Goal: Transaction & Acquisition: Book appointment/travel/reservation

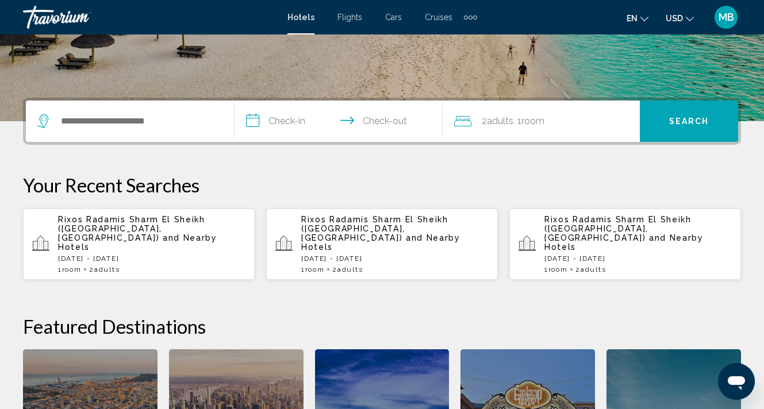
scroll to position [229, 0]
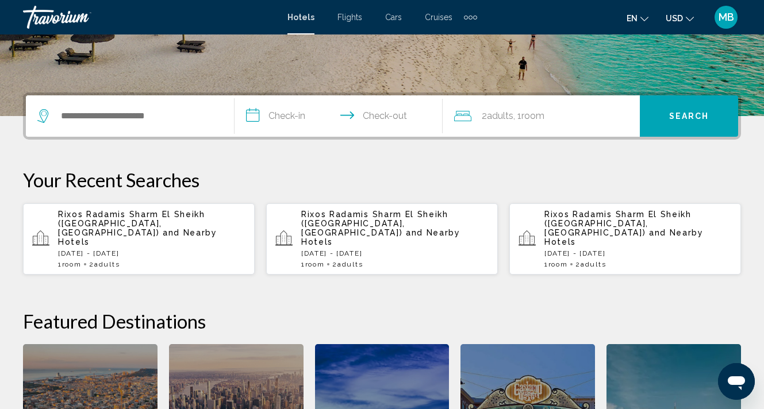
click at [163, 135] on div "Search widget" at bounding box center [129, 115] width 185 height 41
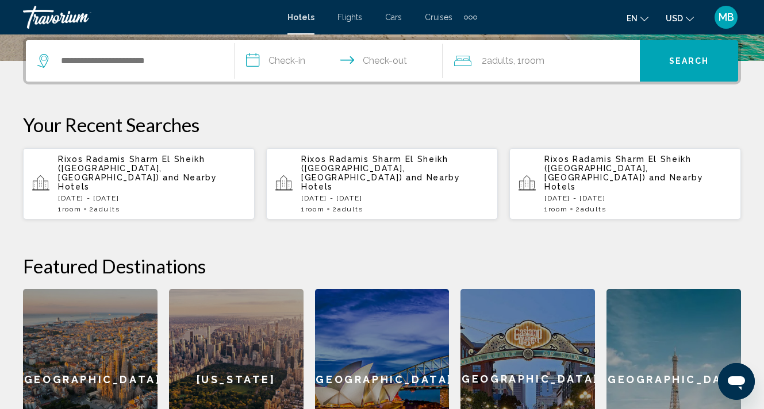
click at [158, 71] on div "Search widget" at bounding box center [129, 60] width 185 height 41
click at [120, 66] on input "Search widget" at bounding box center [138, 60] width 157 height 17
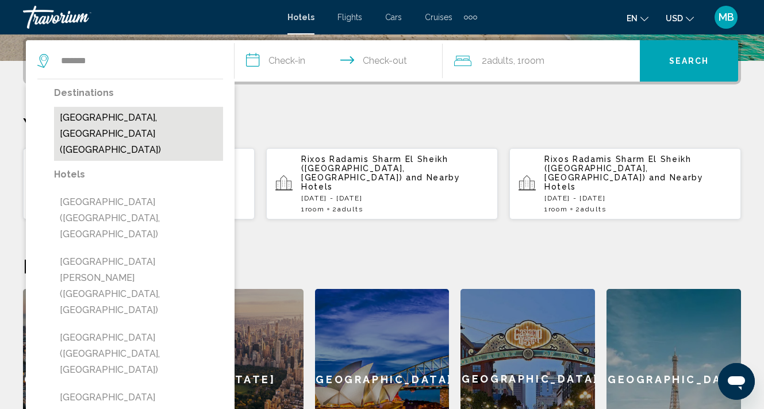
click at [99, 121] on button "[GEOGRAPHIC_DATA], [GEOGRAPHIC_DATA] ([GEOGRAPHIC_DATA])" at bounding box center [138, 134] width 169 height 54
type input "**********"
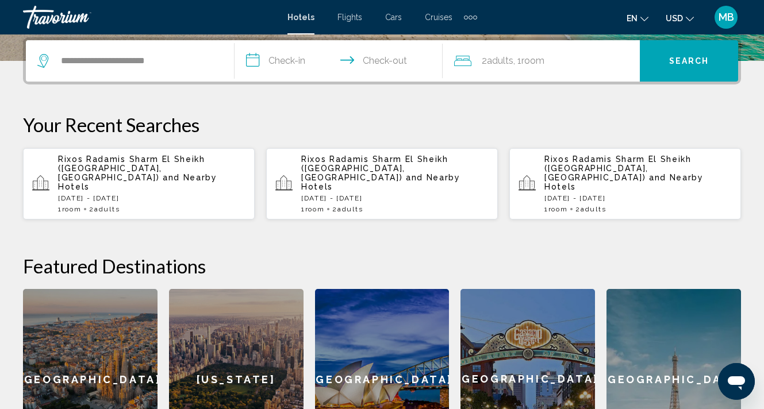
click at [282, 64] on input "**********" at bounding box center [340, 62] width 213 height 45
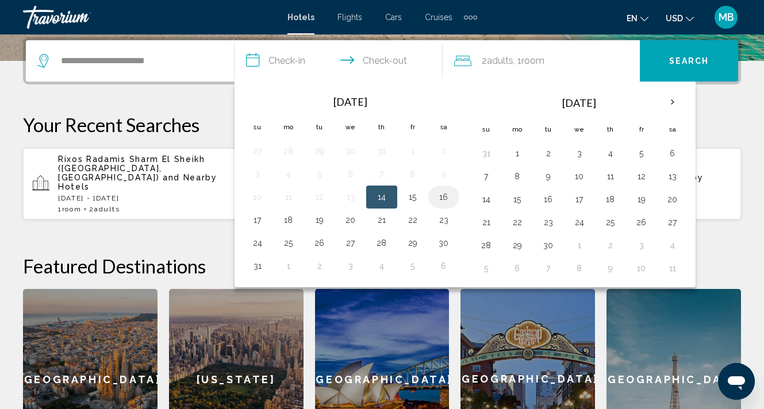
click at [448, 198] on button "16" at bounding box center [443, 197] width 18 height 16
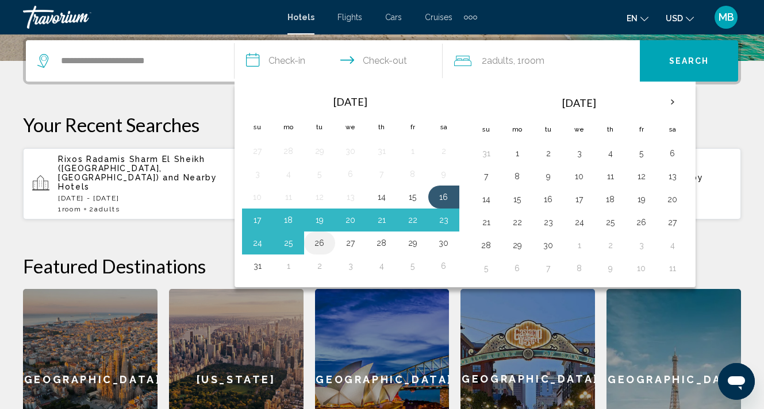
click at [321, 248] on button "26" at bounding box center [319, 243] width 18 height 16
type input "**********"
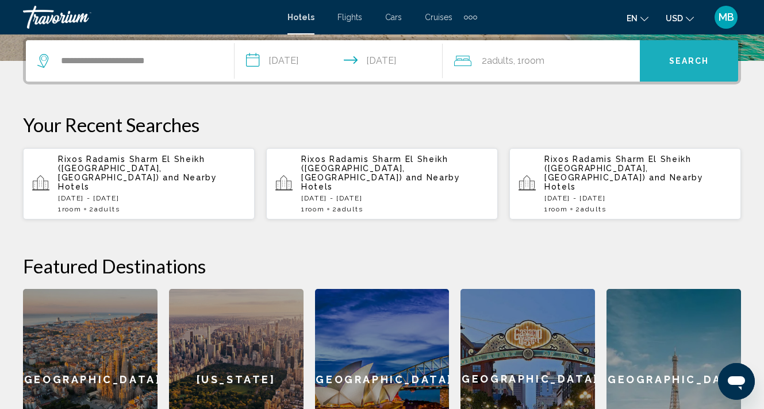
click at [663, 63] on button "Search" at bounding box center [689, 60] width 98 height 41
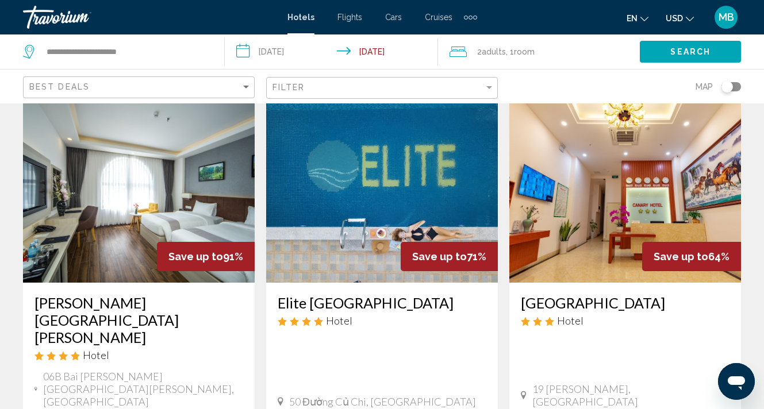
scroll to position [43, 0]
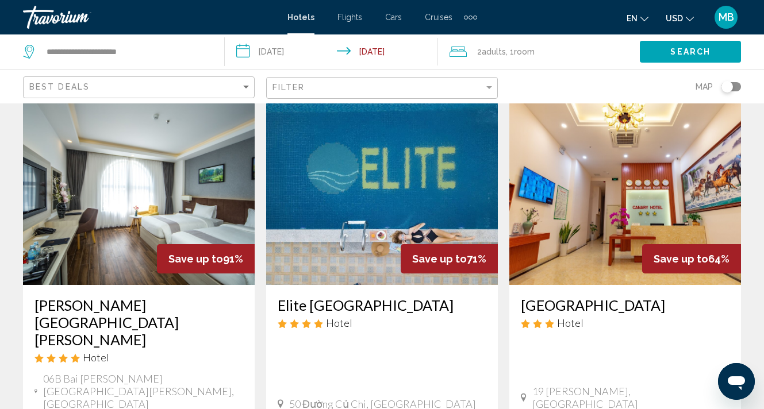
click at [205, 235] on img "Main content" at bounding box center [139, 193] width 232 height 184
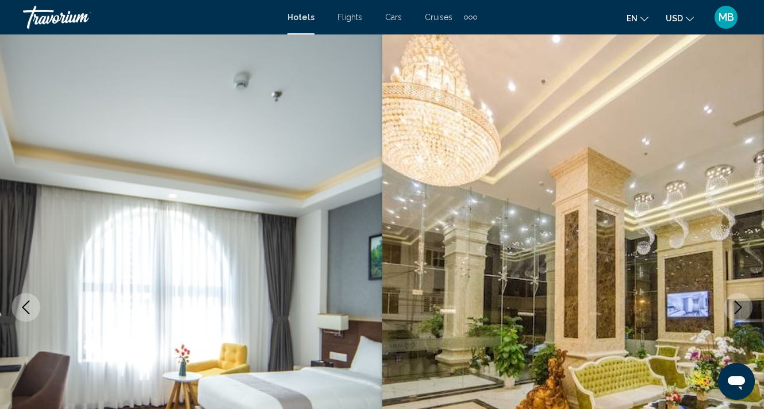
click at [736, 303] on icon "Next image" at bounding box center [738, 308] width 14 height 14
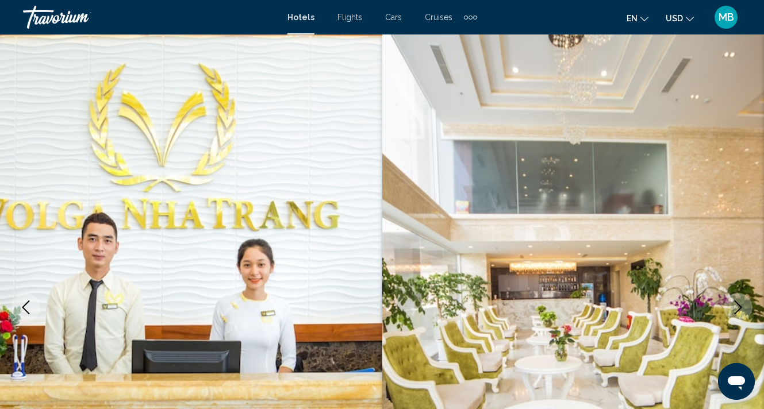
click at [736, 303] on icon "Next image" at bounding box center [738, 308] width 14 height 14
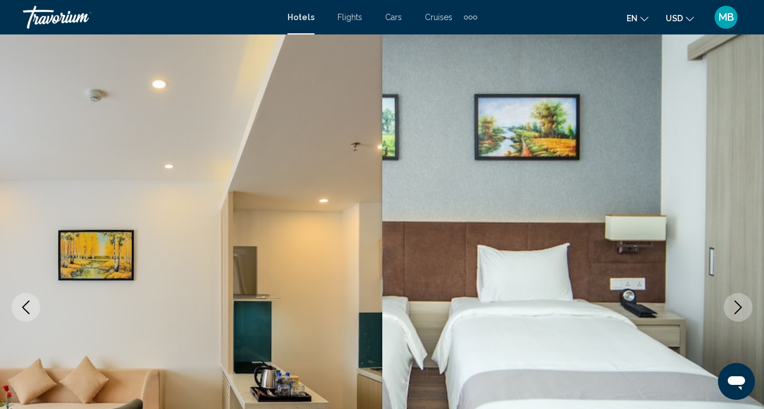
click at [736, 303] on icon "Next image" at bounding box center [738, 308] width 14 height 14
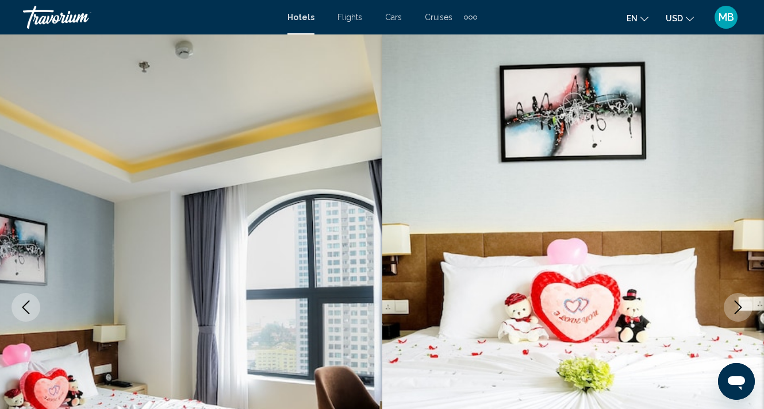
click at [736, 303] on icon "Next image" at bounding box center [738, 308] width 14 height 14
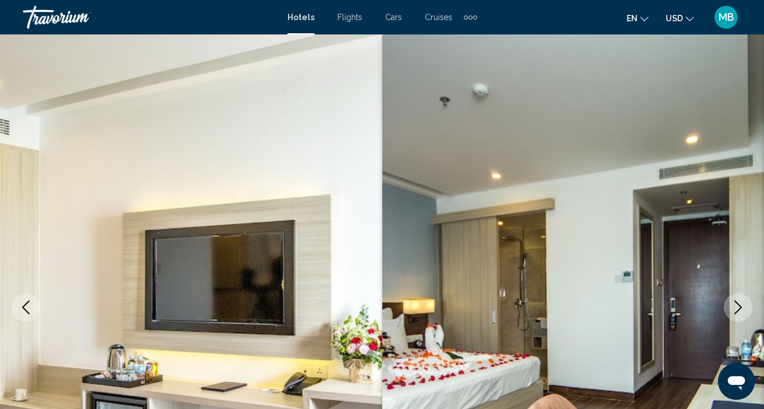
click at [736, 303] on icon "Next image" at bounding box center [738, 308] width 14 height 14
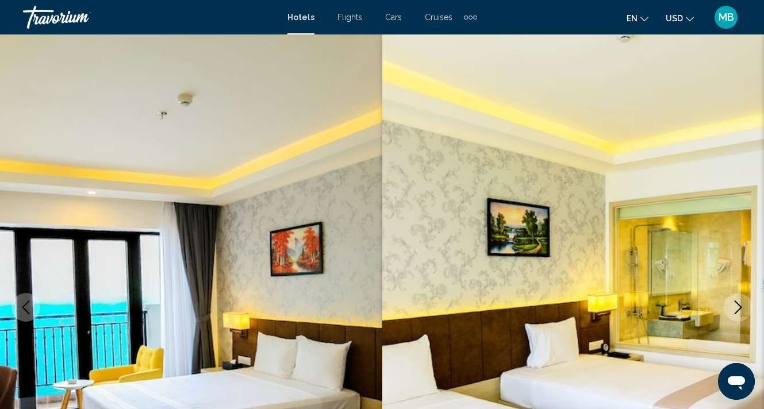
click at [736, 303] on icon "Next image" at bounding box center [738, 308] width 14 height 14
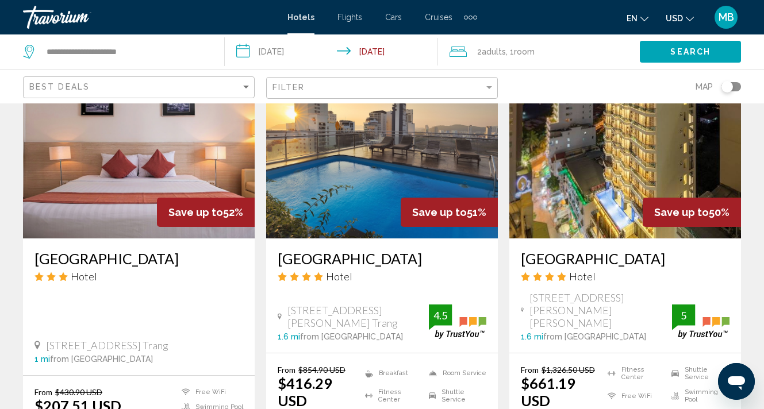
scroll to position [1022, 0]
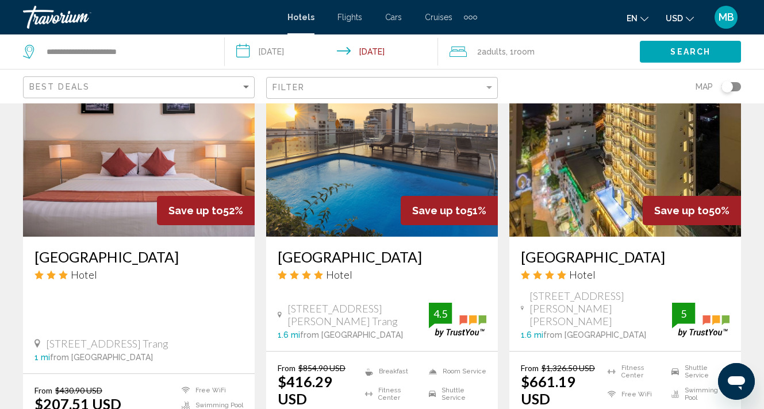
click at [734, 83] on div "Toggle map" at bounding box center [731, 86] width 20 height 9
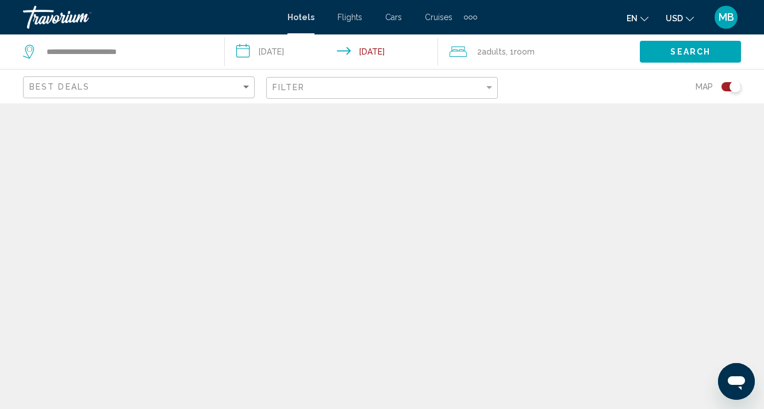
scroll to position [0, 0]
